Goal: Information Seeking & Learning: Learn about a topic

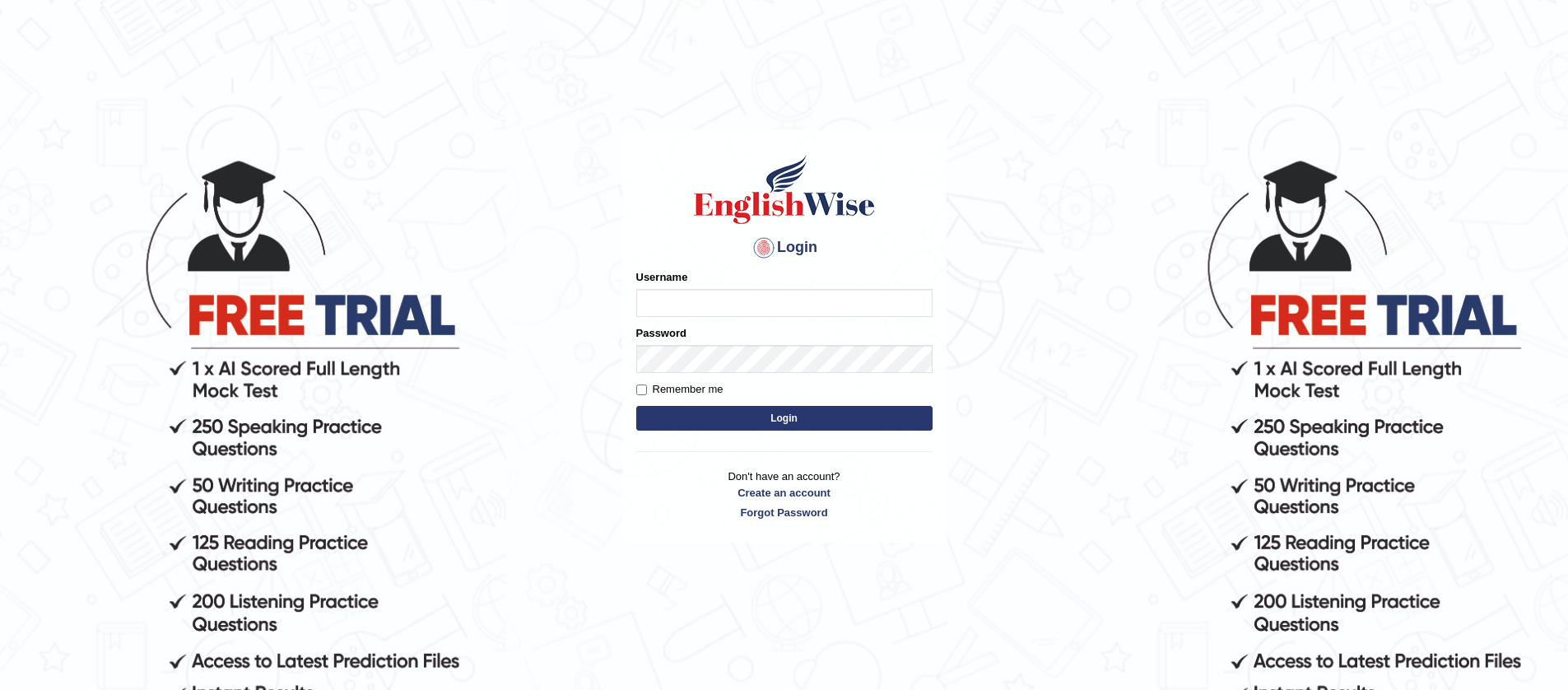
type input "jiwan_parramatta"
click at [772, 418] on button "Login" at bounding box center [784, 418] width 296 height 25
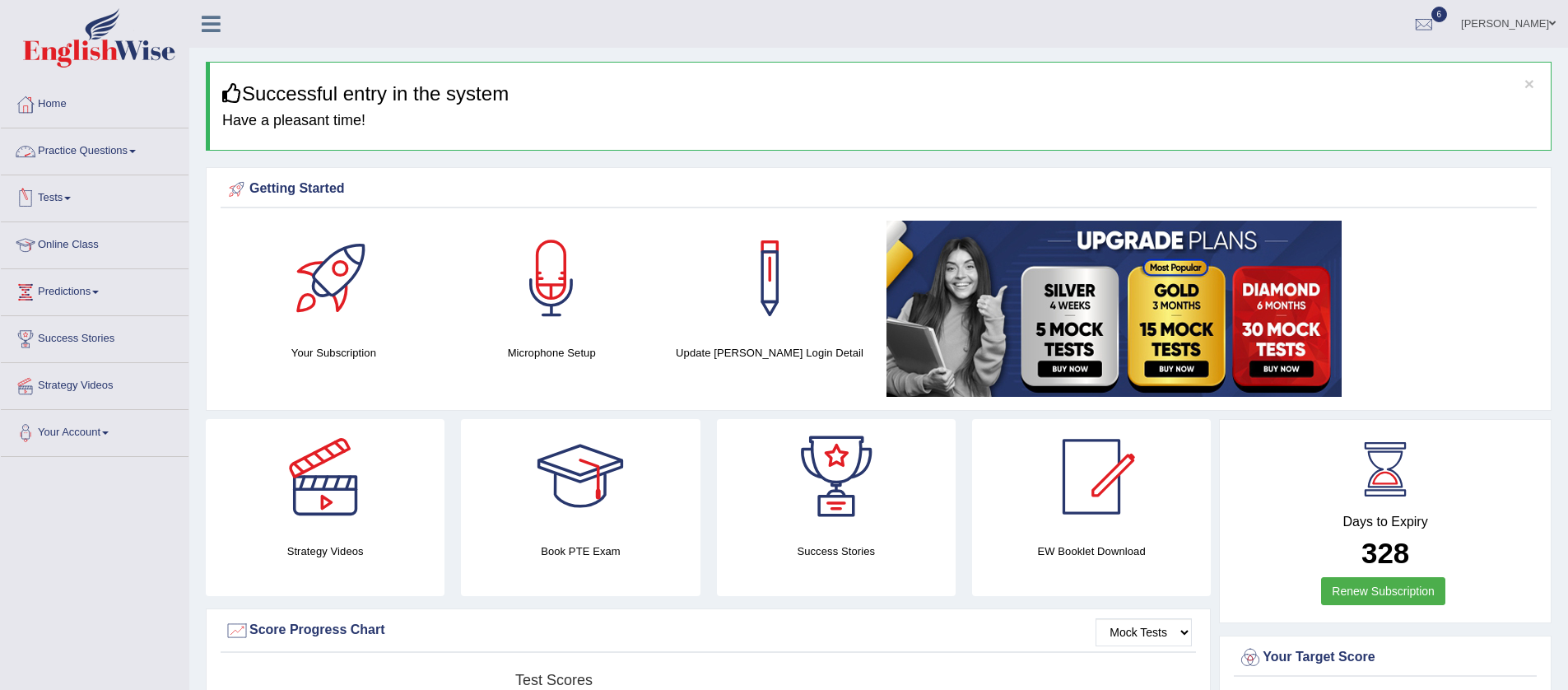
click at [43, 145] on link "Practice Questions" at bounding box center [95, 149] width 187 height 41
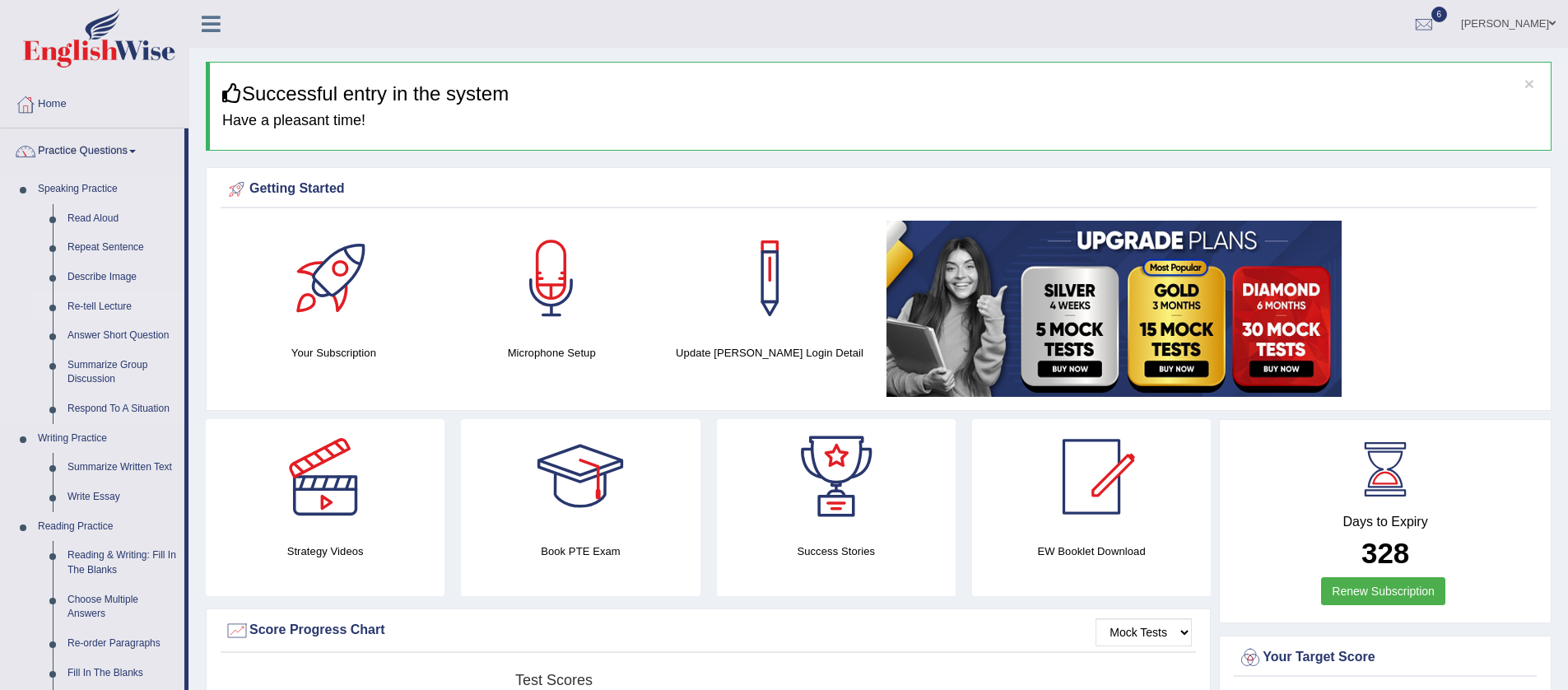
click at [113, 298] on link "Re-tell Lecture" at bounding box center [123, 307] width 124 height 30
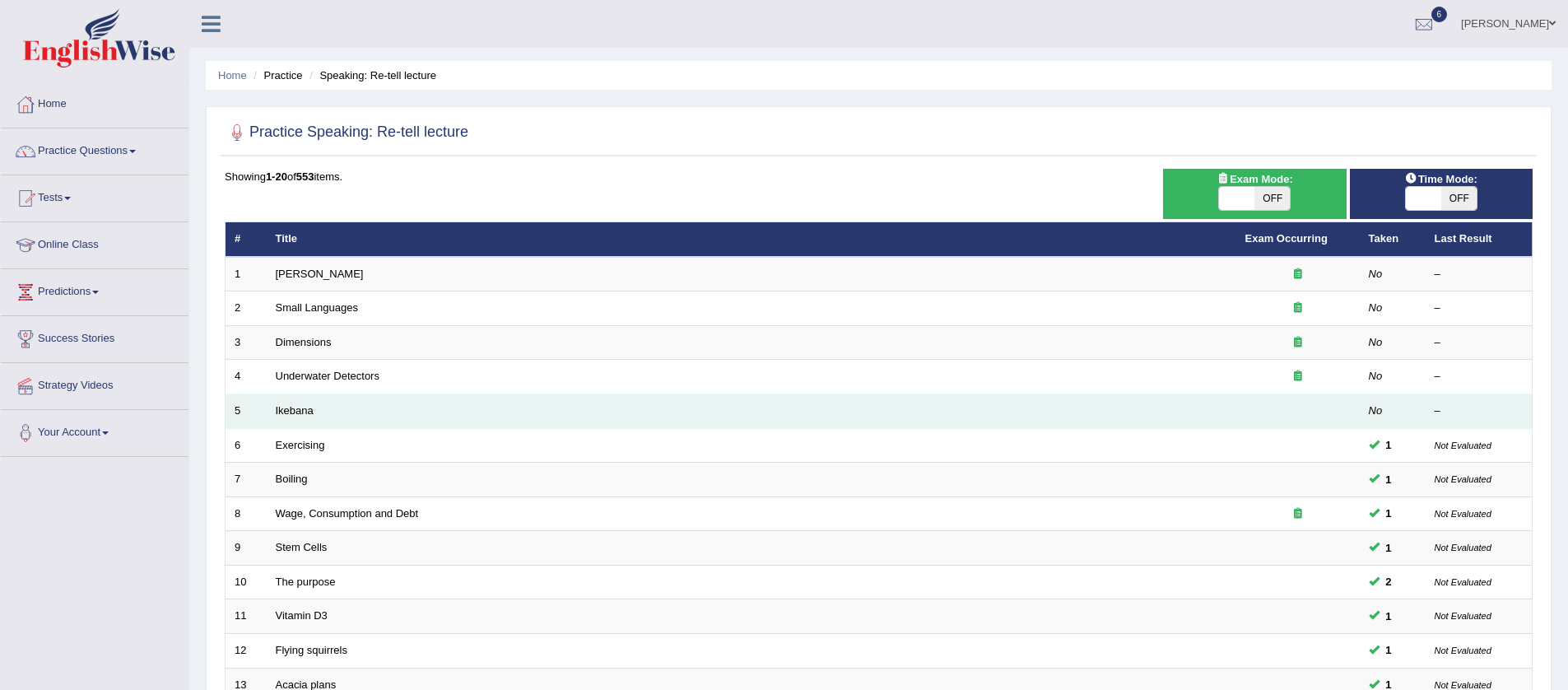
click at [720, 405] on td "Ikebana" at bounding box center [751, 411] width 970 height 34
click at [300, 414] on link "Ikebana" at bounding box center [294, 410] width 38 height 12
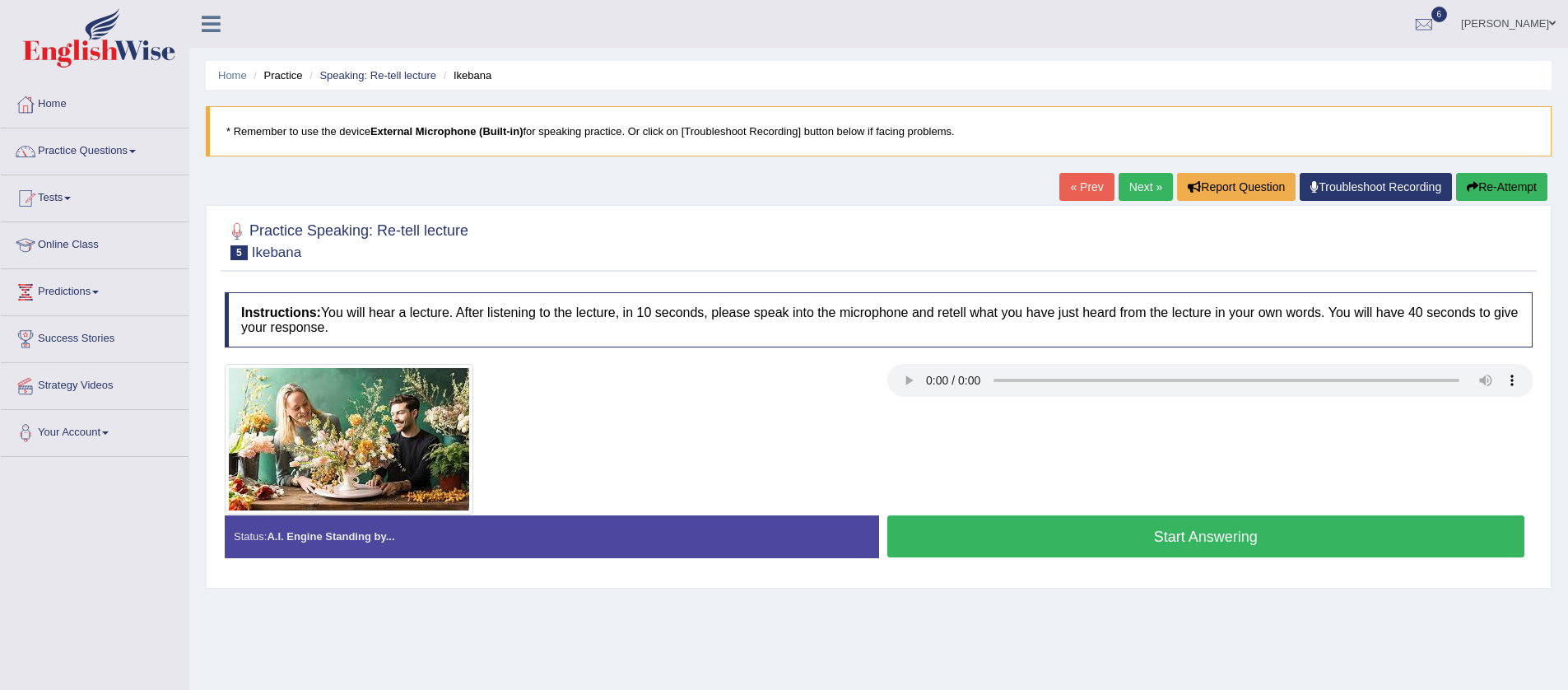
click at [1019, 552] on button "Start Answering" at bounding box center [1206, 536] width 638 height 42
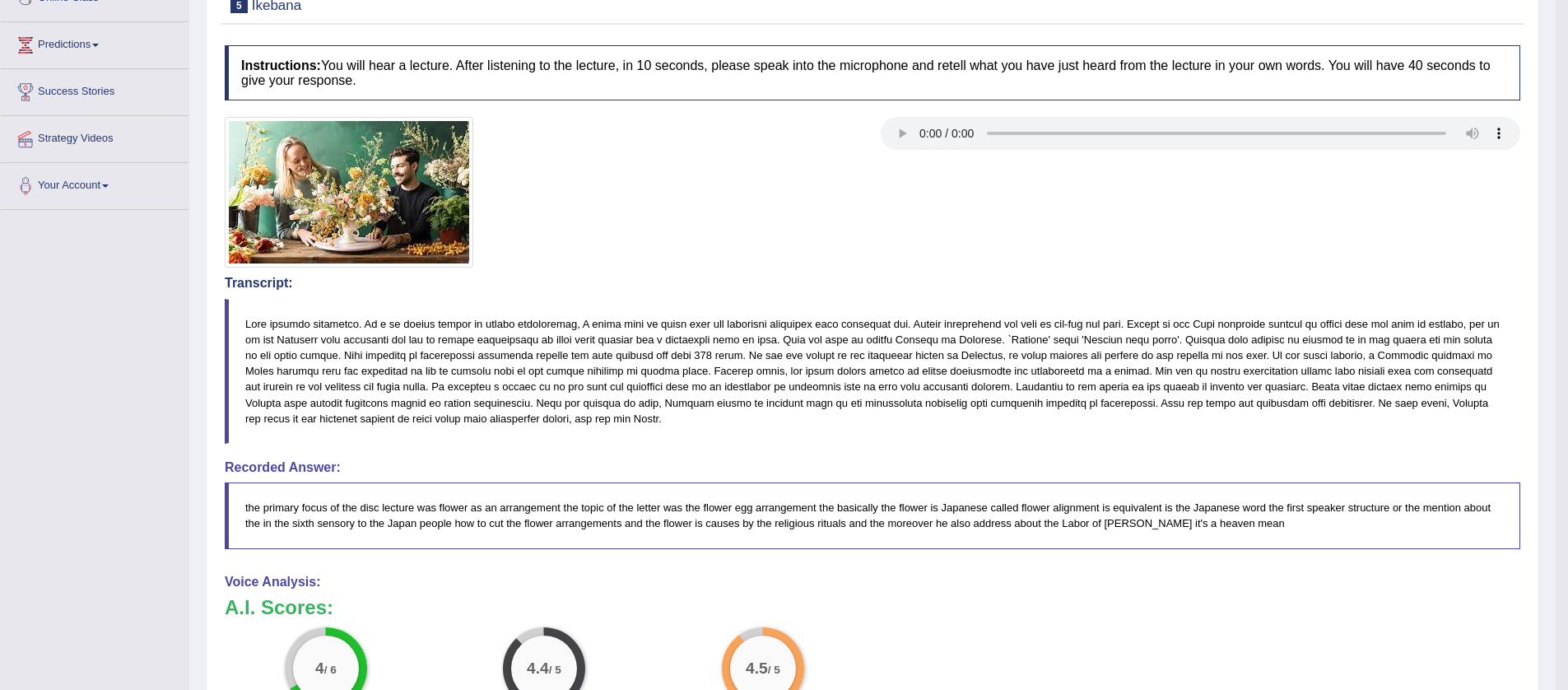
scroll to position [91, 0]
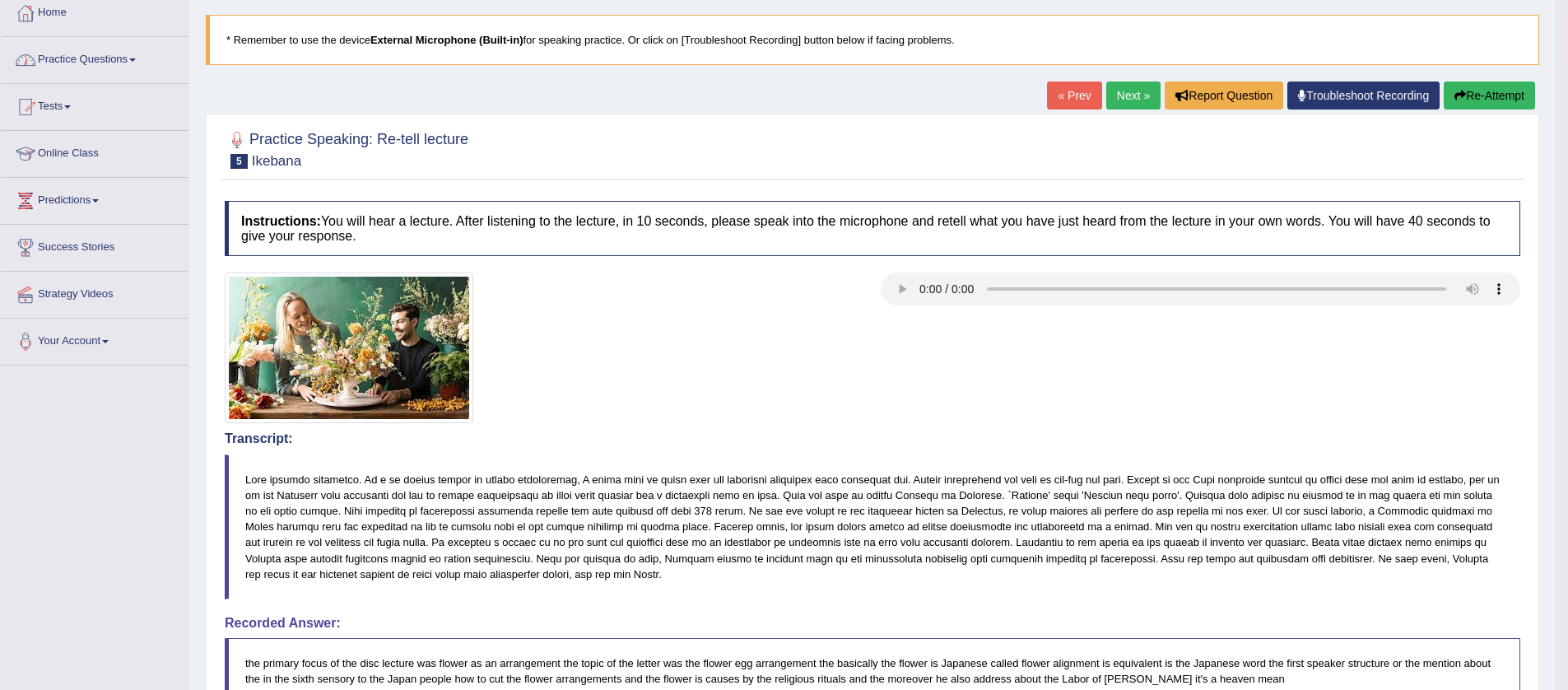
click at [136, 59] on span at bounding box center [133, 60] width 7 height 4
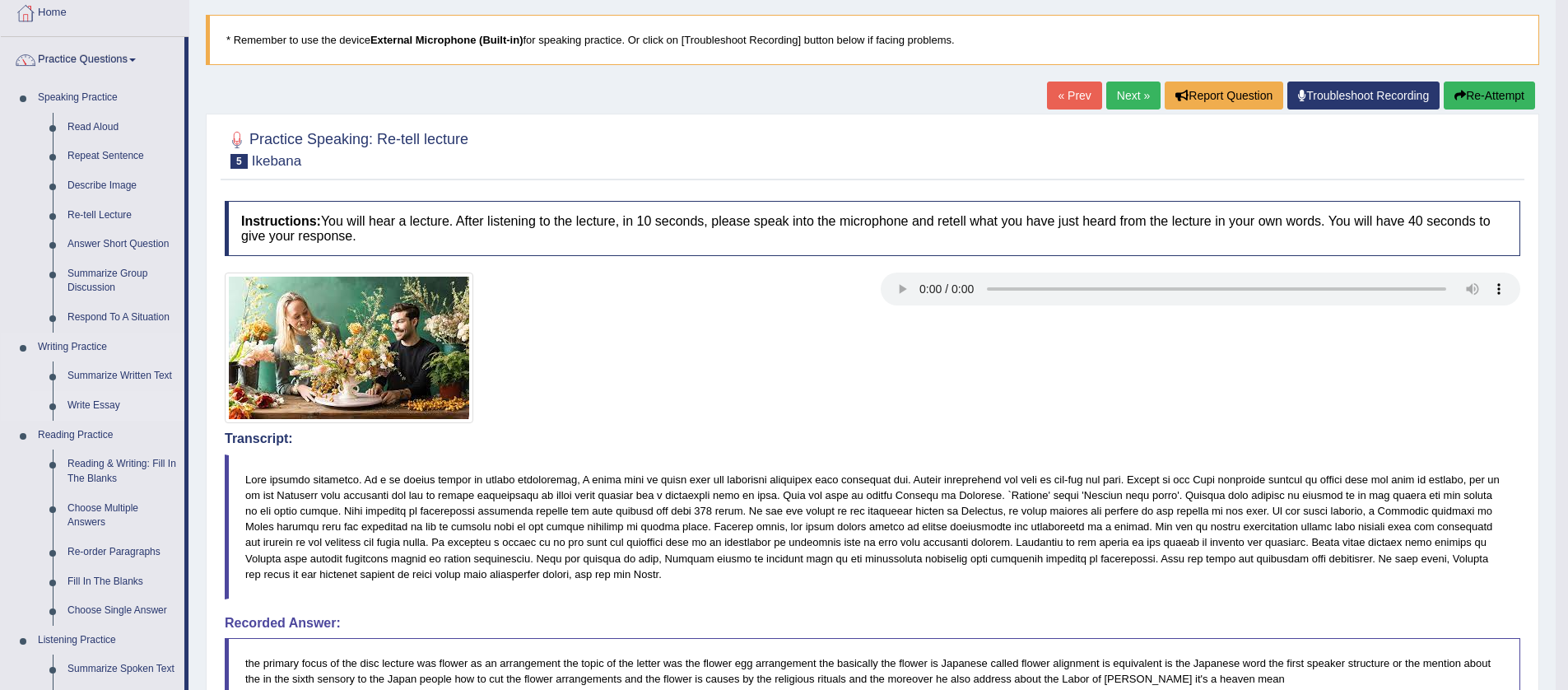
click at [102, 408] on link "Write Essay" at bounding box center [123, 405] width 124 height 30
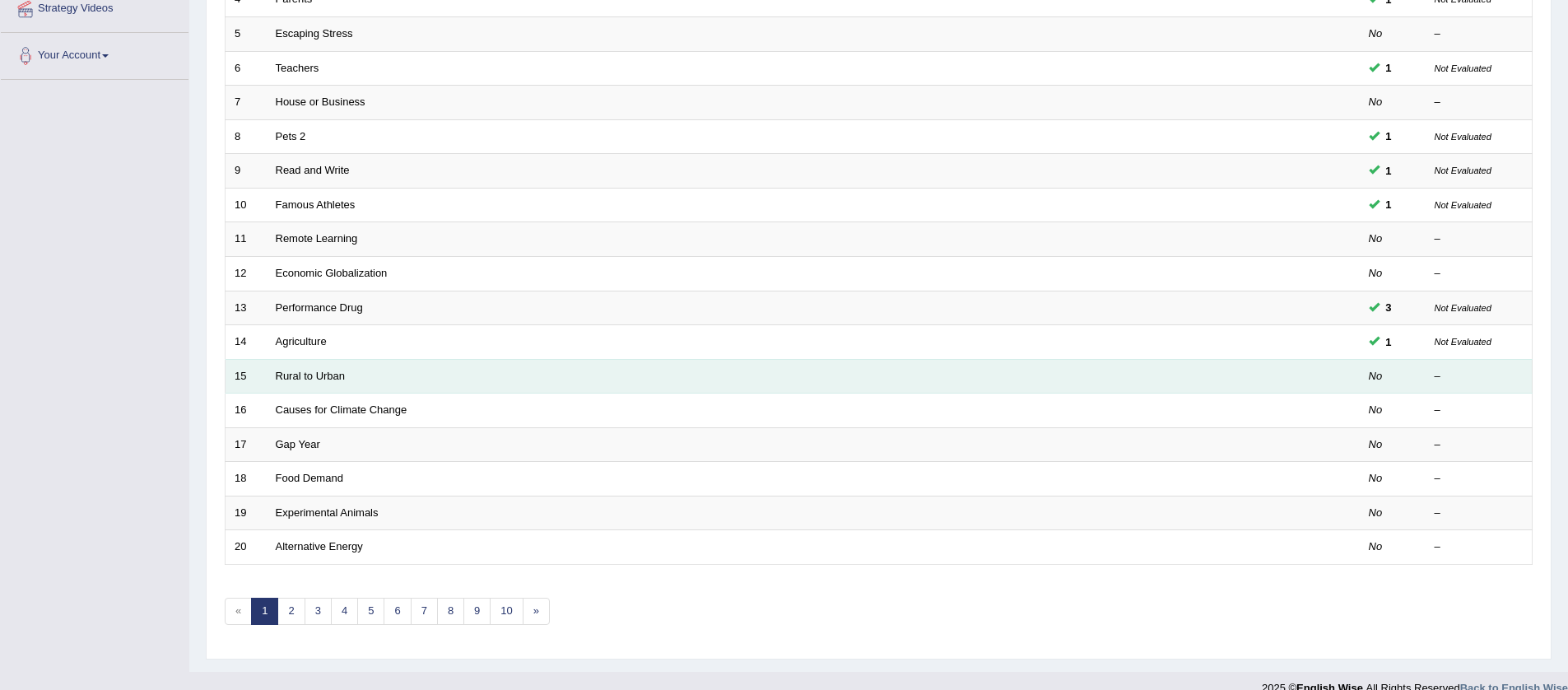
scroll to position [400, 0]
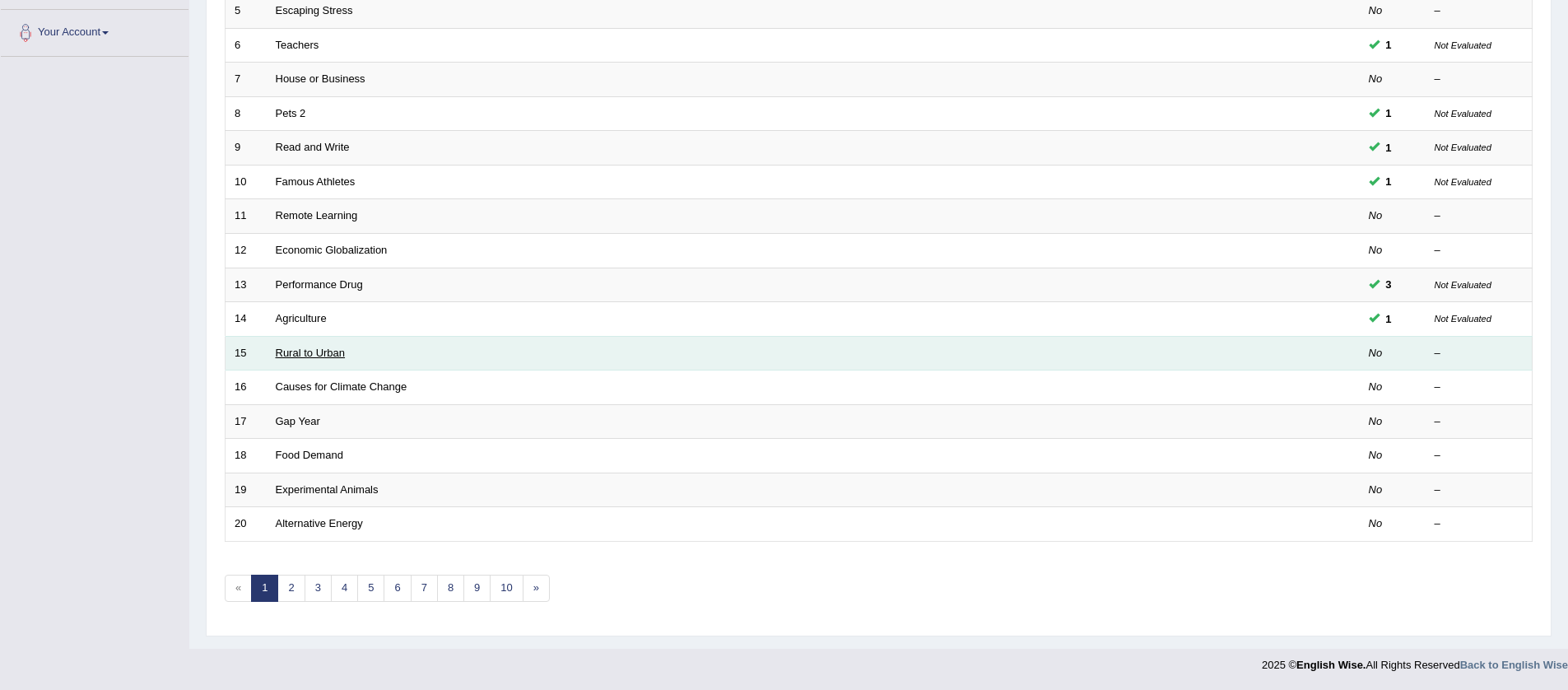
click at [294, 356] on link "Rural to Urban" at bounding box center [311, 353] width 70 height 12
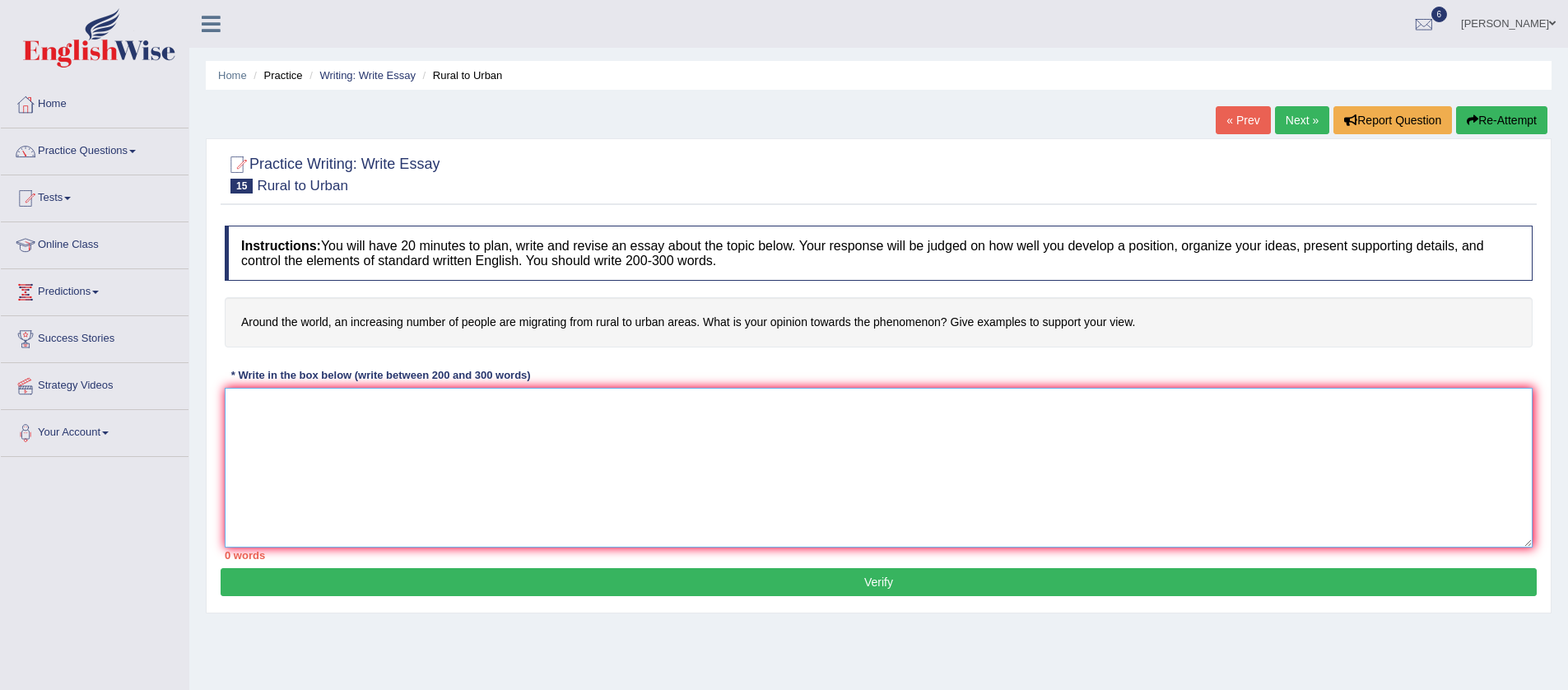
click at [390, 423] on textarea at bounding box center [879, 468] width 1308 height 159
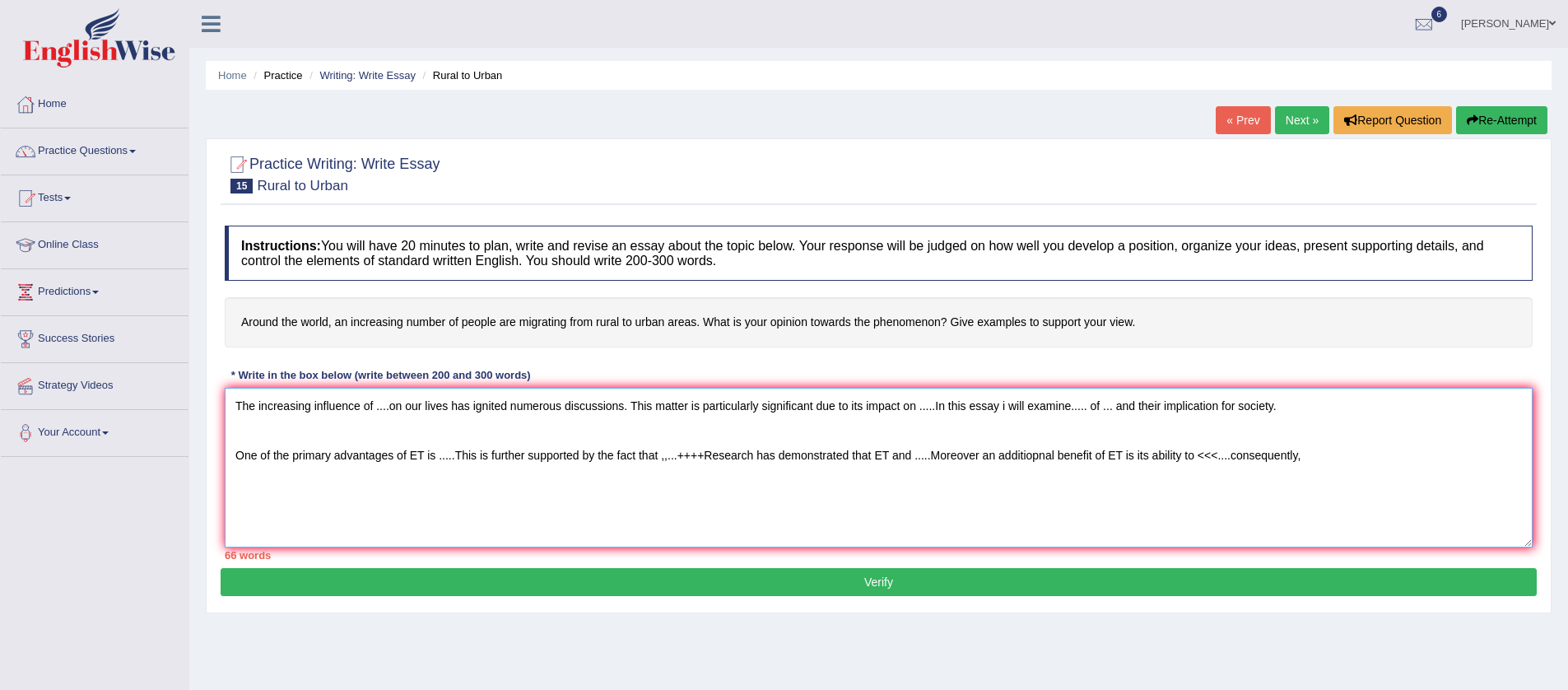
click at [1247, 452] on textarea "The increasing influence of ....on our lives has ignited numerous discussions. …" at bounding box center [879, 468] width 1308 height 159
click at [1335, 444] on textarea "The increasing influence of ....on our lives has ignited numerous discussions. …" at bounding box center [879, 468] width 1308 height 159
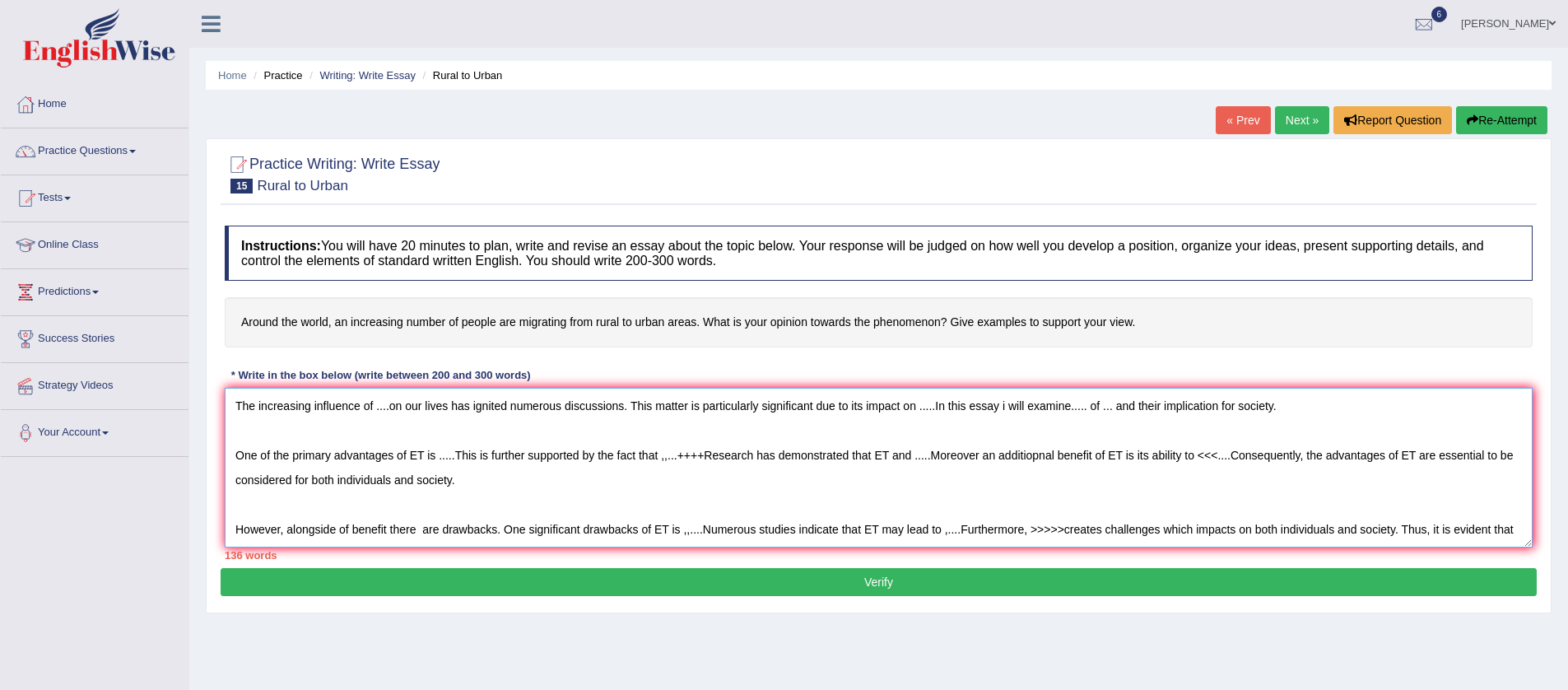
type textarea "The increasing influence of ....on our lives has ignited numerous discussions. …"
click at [1501, 118] on button "Re-Attempt" at bounding box center [1501, 120] width 91 height 28
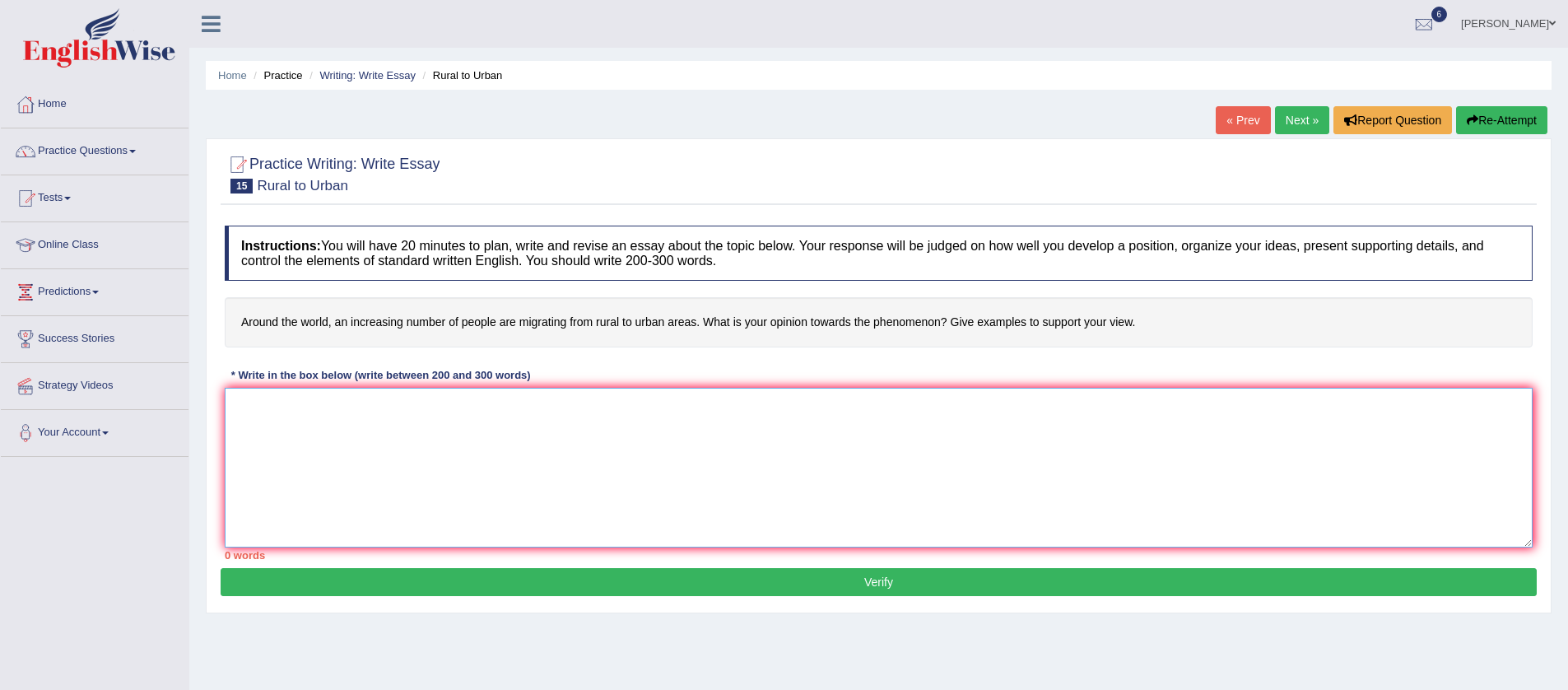
click at [846, 398] on textarea at bounding box center [879, 468] width 1308 height 159
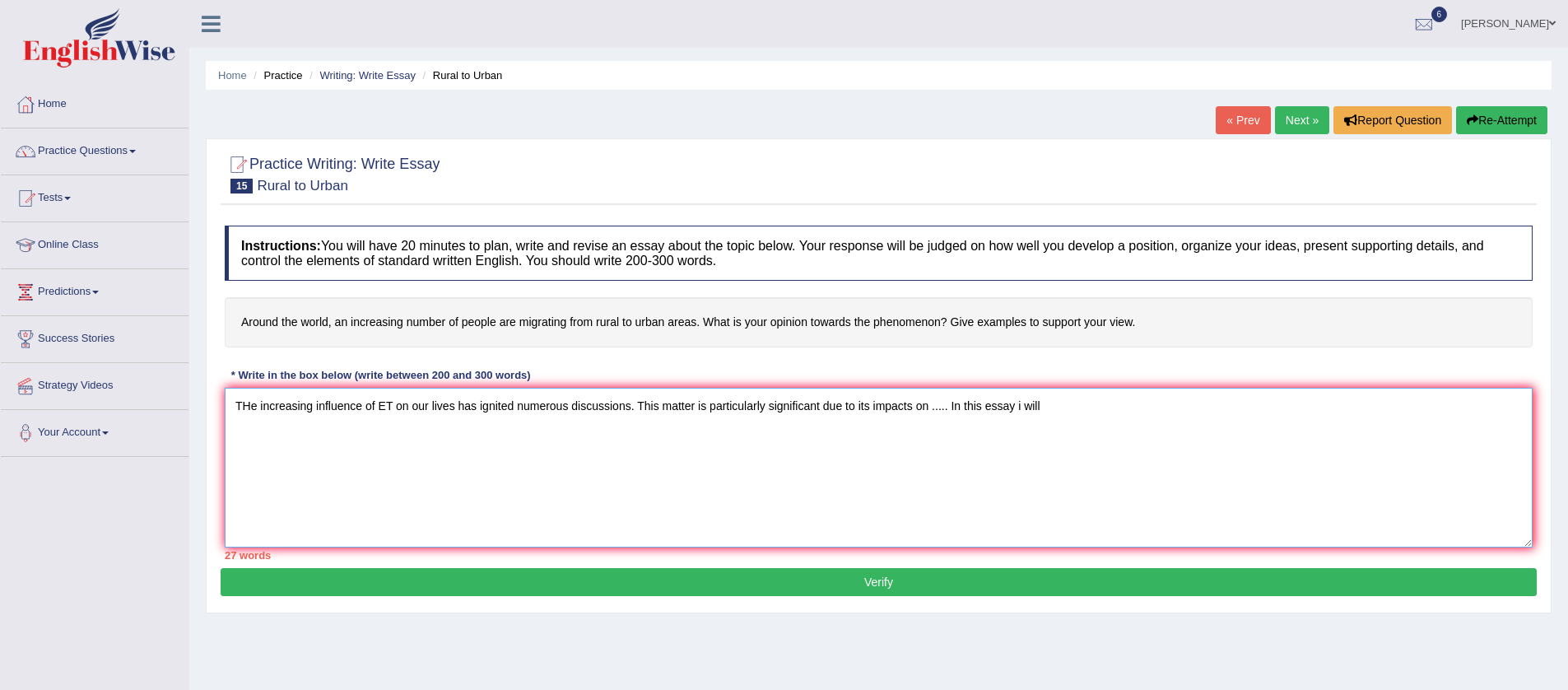
click at [1023, 408] on textarea "THe increasing influence of ET on our lives has ignited numerous discussions. T…" at bounding box center [879, 468] width 1308 height 159
click at [1056, 407] on textarea "THe increasing influence of ET on our lives has ignited numerous discussions. T…" at bounding box center [879, 468] width 1308 height 159
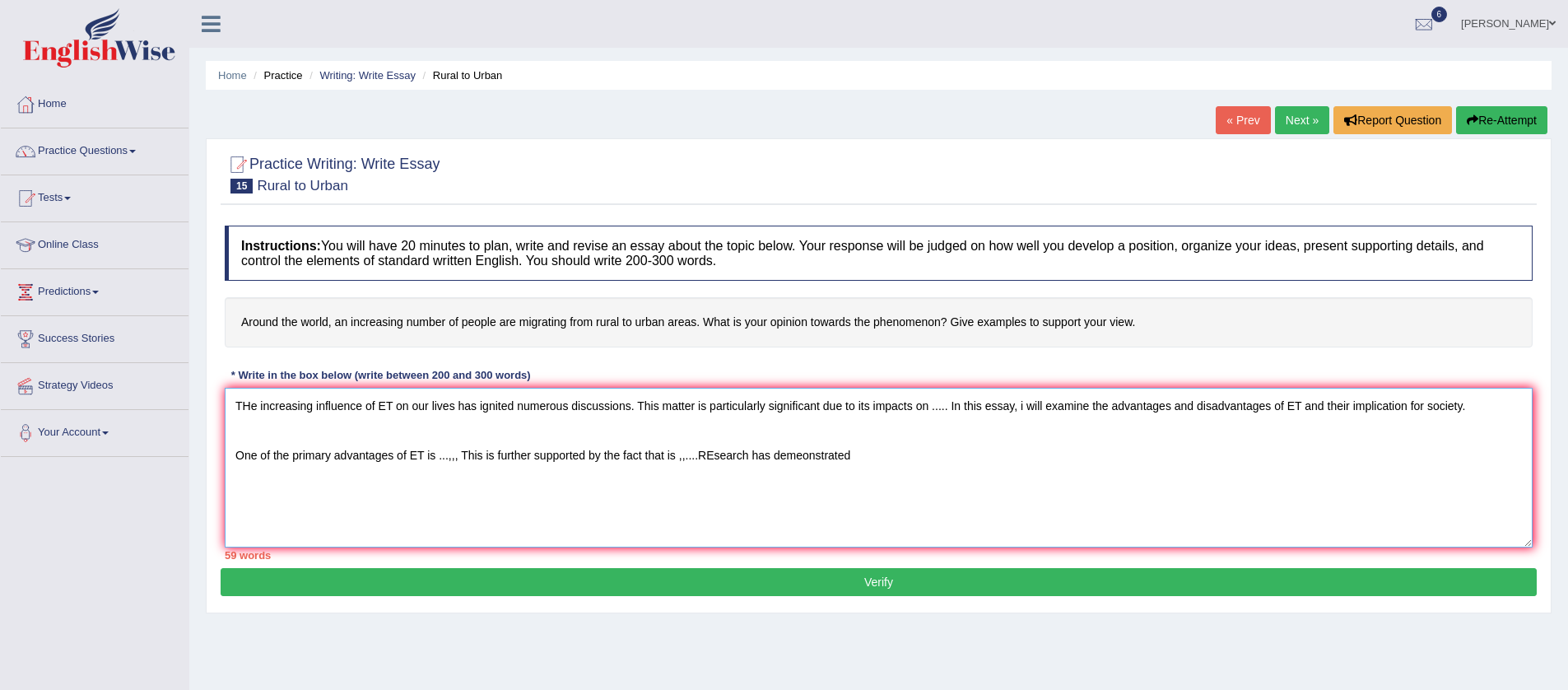
click at [805, 454] on textarea "THe increasing influence of ET on our lives has ignited numerous discussions. T…" at bounding box center [879, 468] width 1308 height 159
click at [864, 453] on textarea "THe increasing influence of ET on our lives has ignited numerous discussions. T…" at bounding box center [879, 468] width 1308 height 159
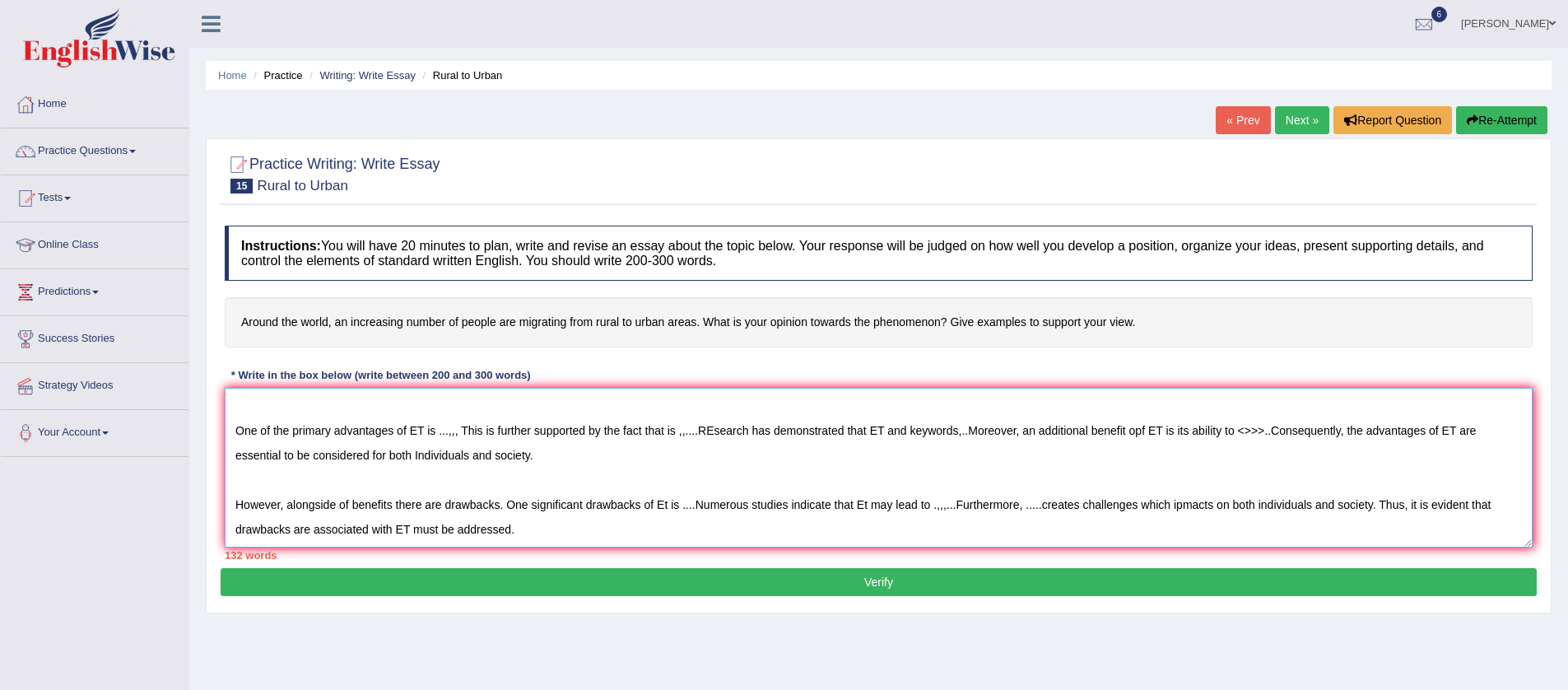
scroll to position [64, 0]
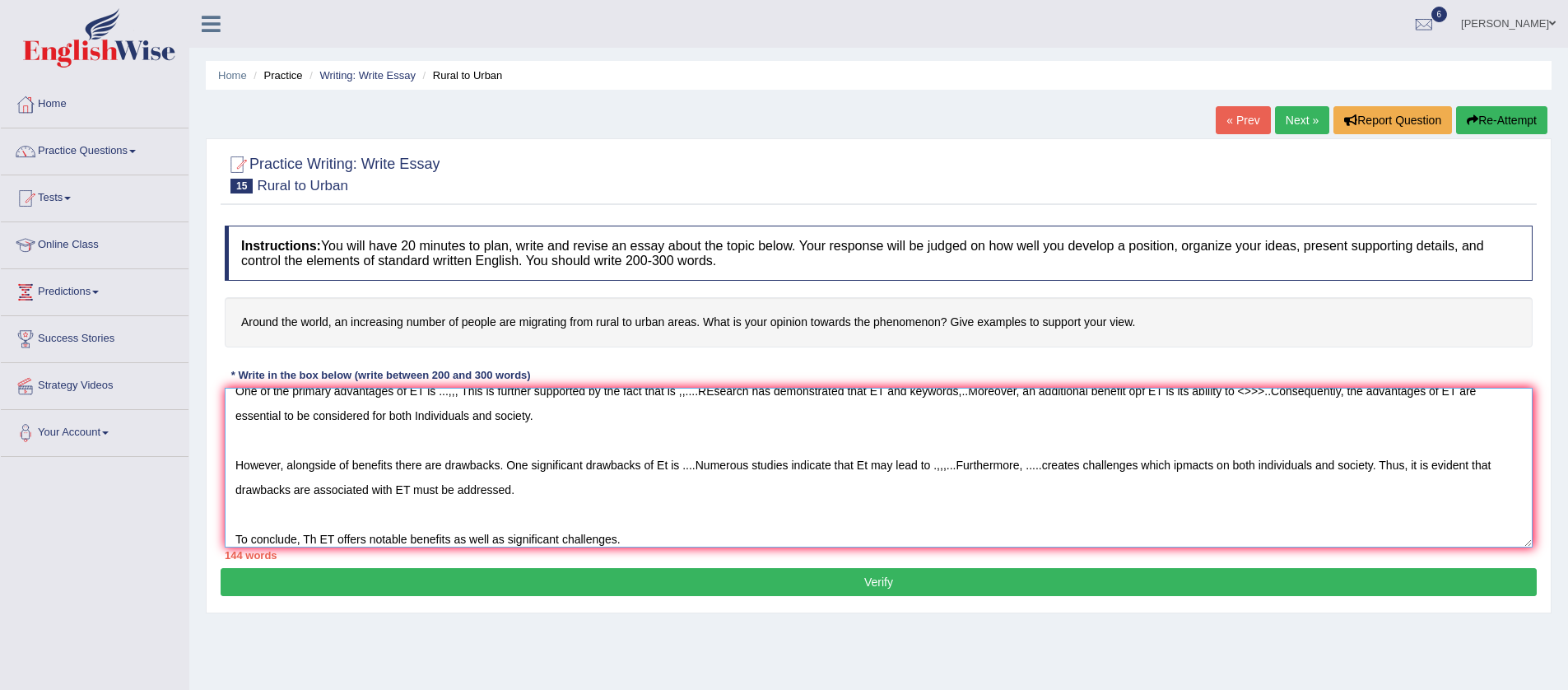
type textarea "THe increasing influence of ET on our lives has ignited numerous discussions. T…"
click at [1520, 116] on button "Re-Attempt" at bounding box center [1501, 120] width 91 height 28
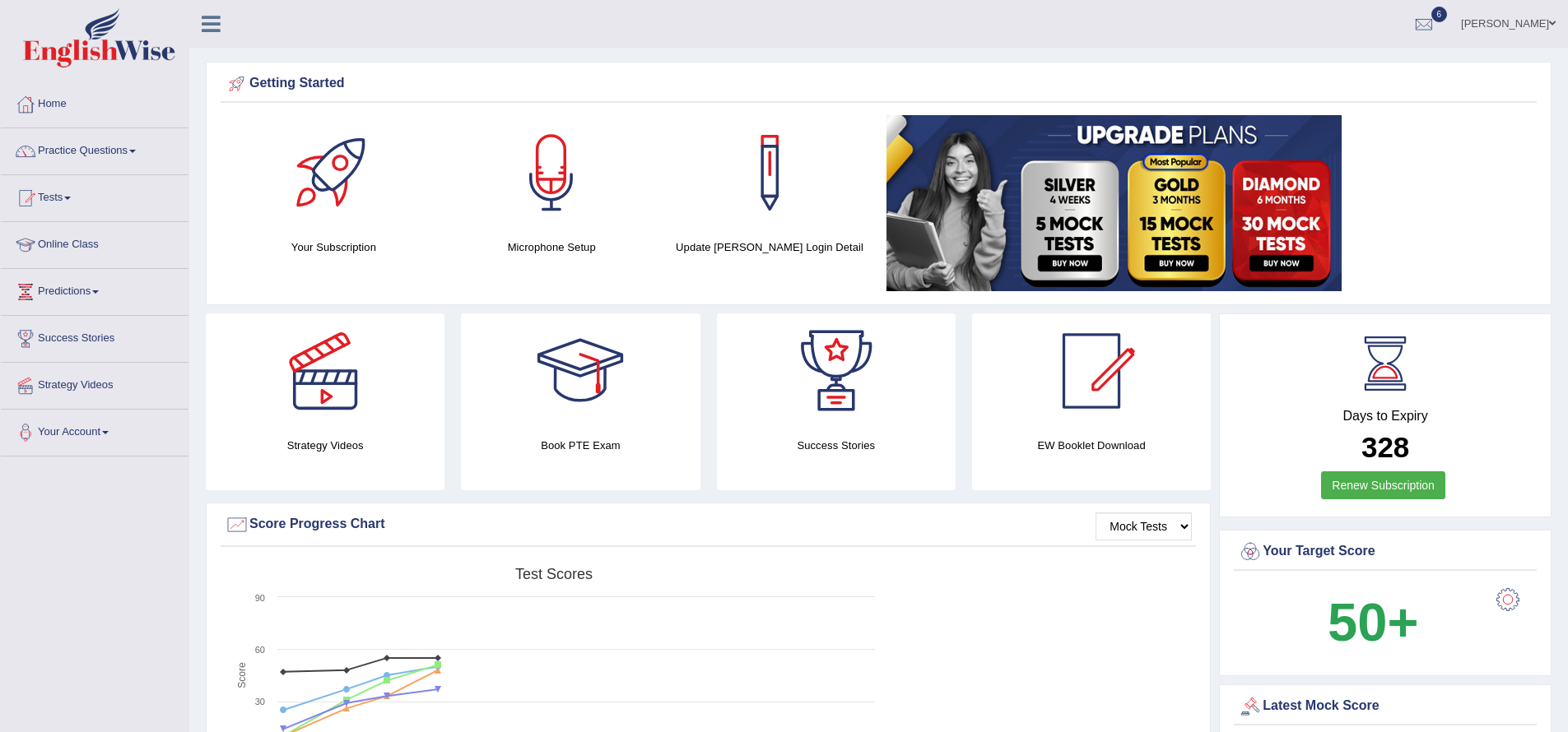
click at [71, 198] on span at bounding box center [67, 199] width 7 height 4
click at [140, 146] on link "Practice Questions" at bounding box center [95, 149] width 187 height 41
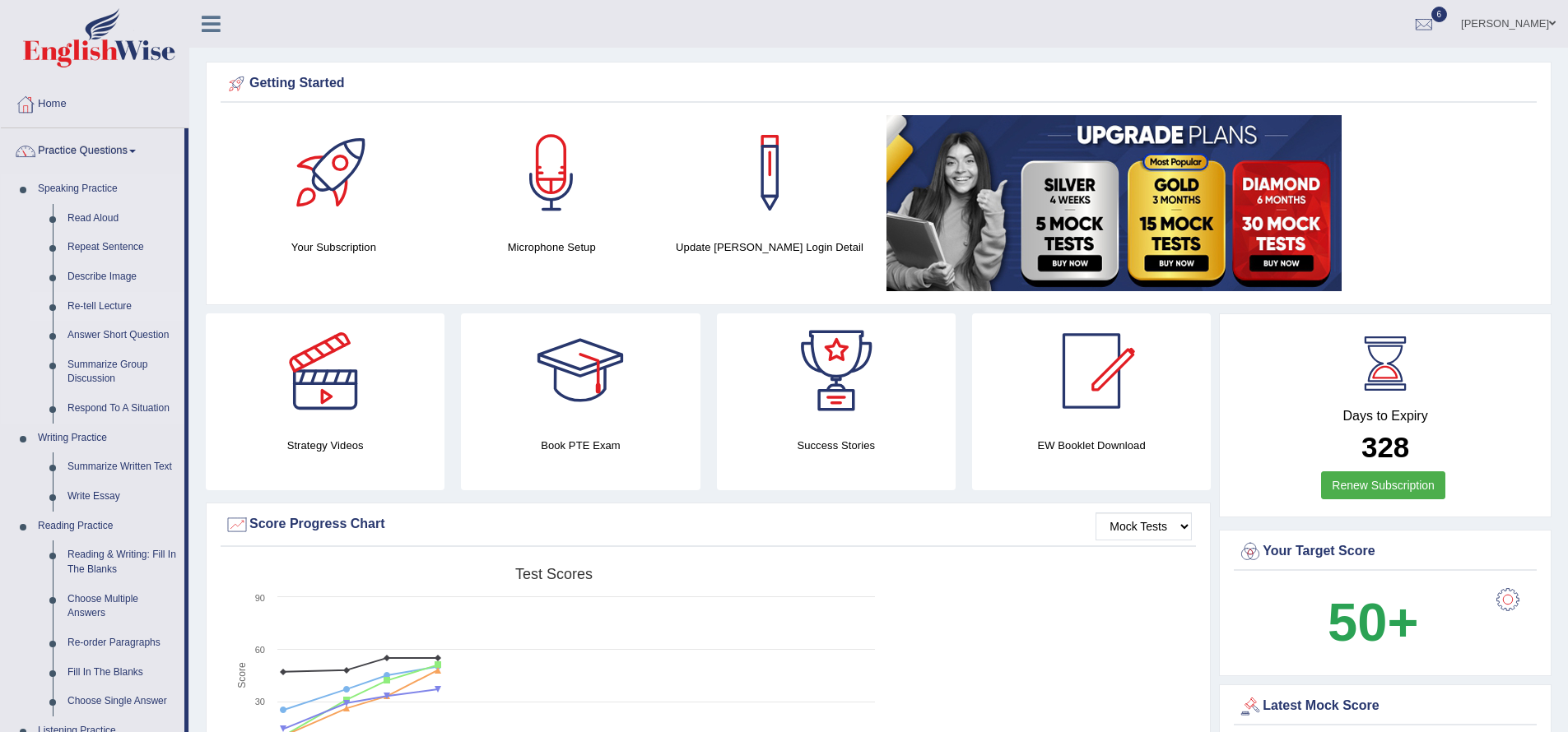
click at [129, 305] on link "Re-tell Lecture" at bounding box center [123, 307] width 124 height 30
